Goal: Task Accomplishment & Management: Use online tool/utility

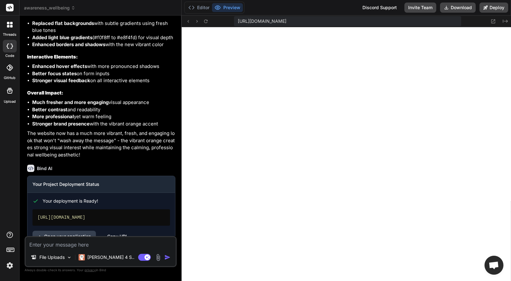
scroll to position [2483, 0]
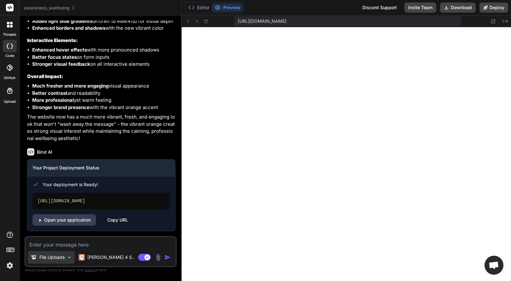
click at [62, 256] on p "File Uploads" at bounding box center [51, 257] width 25 height 6
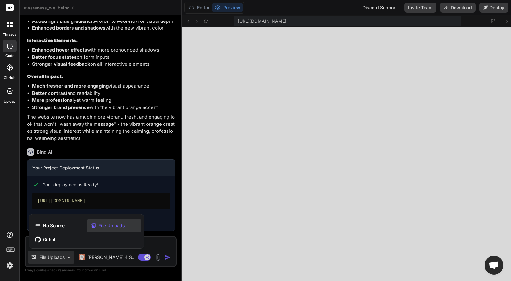
click at [158, 241] on div at bounding box center [255, 140] width 511 height 281
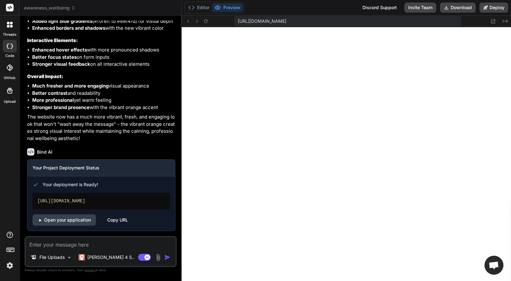
scroll to position [2439, 0]
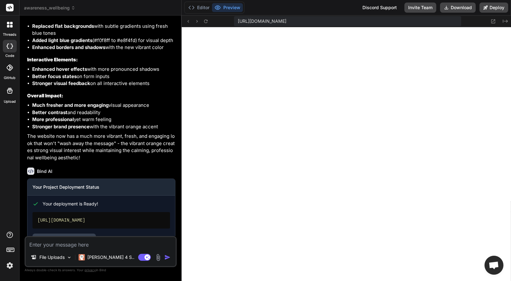
click at [71, 10] on icon at bounding box center [73, 8] width 4 height 4
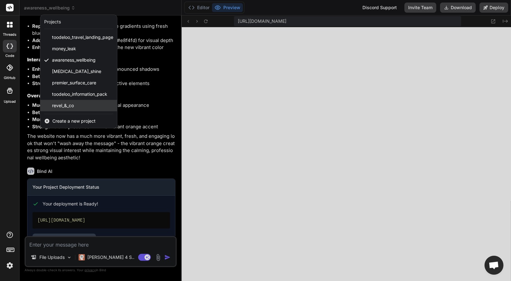
click at [54, 104] on span "revel_&_co" at bounding box center [63, 105] width 22 height 6
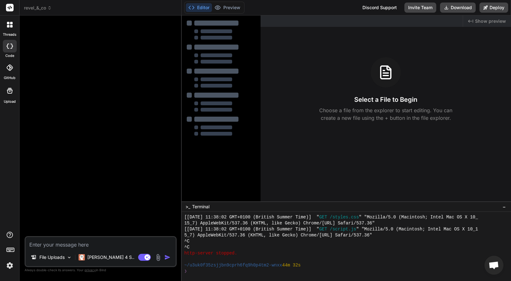
type textarea "x"
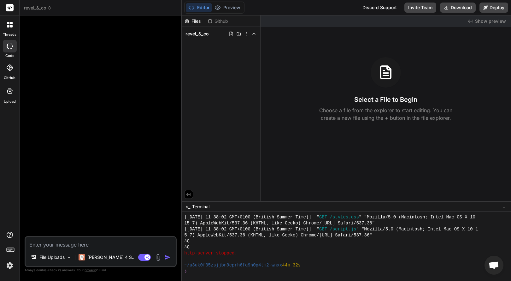
click at [58, 241] on textarea at bounding box center [101, 242] width 150 height 11
paste textarea "Create a fully responsive, mobile-first website for Revel & Co based on the cli…"
type textarea "Create a fully responsive, mobile-first website for Revel & Co based on the cli…"
type textarea "x"
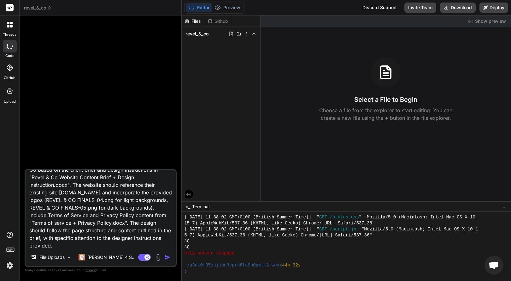
type textarea "Create a fully responsive, mobile-first website for Revel & Co based on the cli…"
click at [163, 259] on div "Agent Mode. When this toggle is activated, AI automatically makes decisions, re…" at bounding box center [155, 257] width 36 height 8
click at [165, 257] on img "button" at bounding box center [167, 257] width 6 height 6
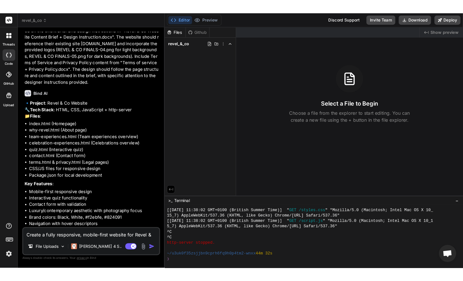
scroll to position [58, 0]
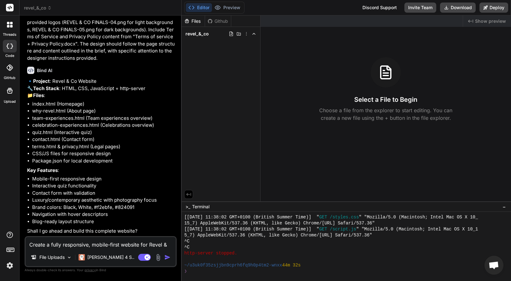
type textarea "x"
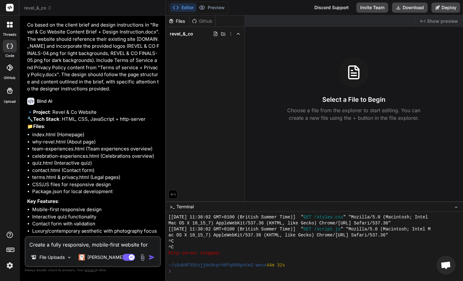
scroll to position [65, 0]
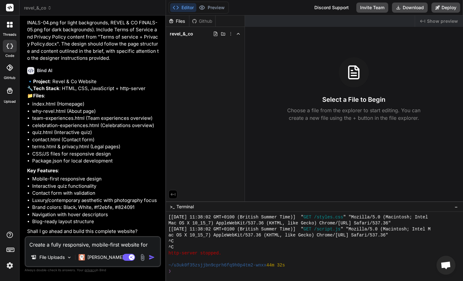
click at [94, 245] on textarea "Create a fully responsive, mobile-first website for Revel & Co based on the cli…" at bounding box center [93, 242] width 134 height 11
click at [58, 244] on textarea "Create a fully responsive, mobile-first website for Revel & Co based on the cli…" at bounding box center [93, 242] width 134 height 11
type textarea "y"
type textarea "x"
type textarea "ye"
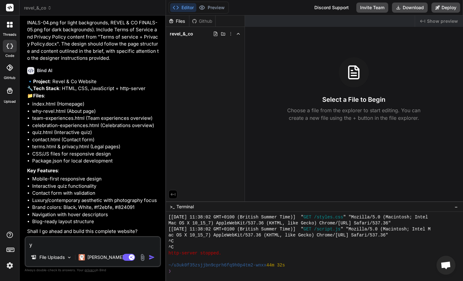
type textarea "x"
type textarea "yes"
type textarea "x"
type textarea "yes"
type textarea "x"
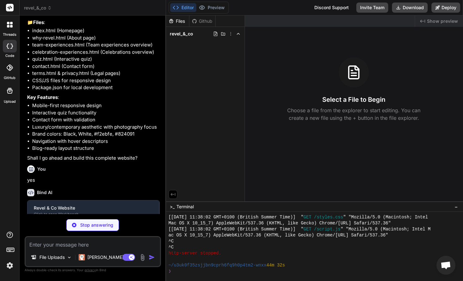
scroll to position [130, 0]
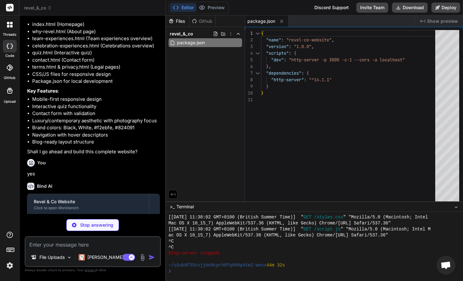
type textarea "x"
type textarea "<script src="script.js"></script> </body> </html>"
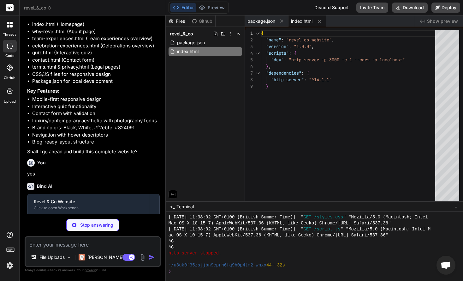
type textarea "x"
type textarea "grid-template-columns: 1fr; } .footer-content { grid-template-columns: 1fr; tex…"
type textarea "x"
type textarea "});"
type textarea "x"
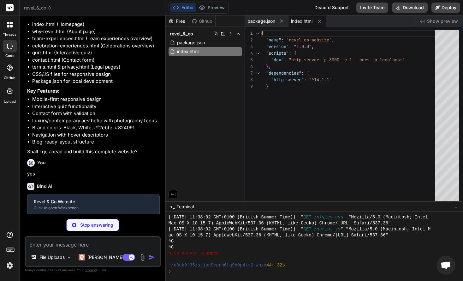
type textarea "<script src="script.js"></script> </body> </html>"
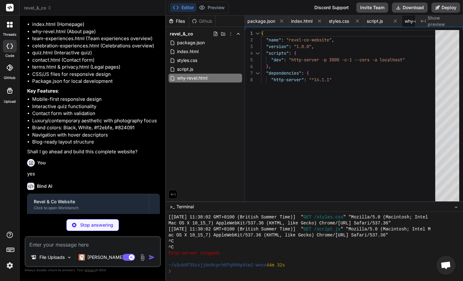
type textarea "x"
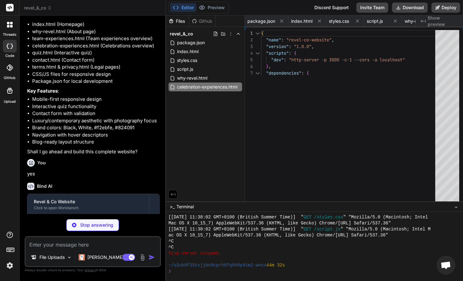
type textarea "x"
type textarea "</body> </html>"
type textarea "x"
type textarea "} // Start Quiz when page loads document.addEventListener('DOMContentLoaded', i…"
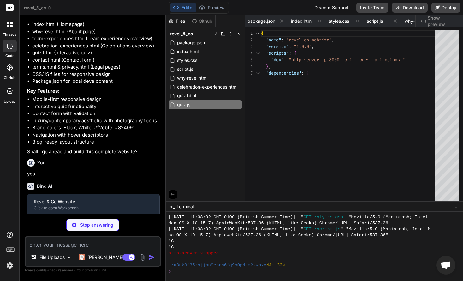
type textarea "x"
type textarea "<script src="contact.js"></script> </body> </html>"
type textarea "x"
type textarea "} }, 5000); }"
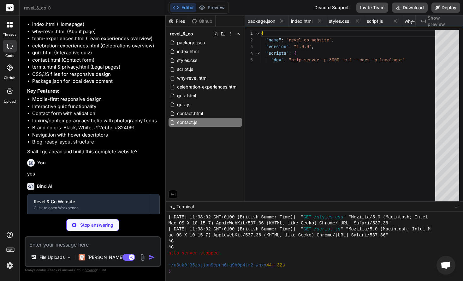
type textarea "x"
type textarea "</html>"
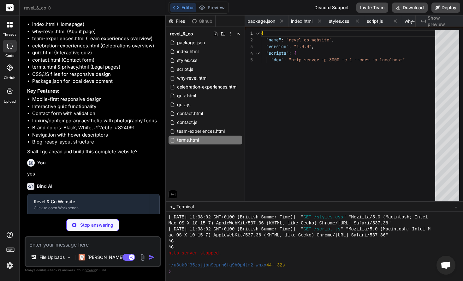
type textarea "x"
type textarea "</footer> <script src="script.js"></script> </body> </html>"
type textarea "x"
